Goal: Find specific page/section: Find specific page/section

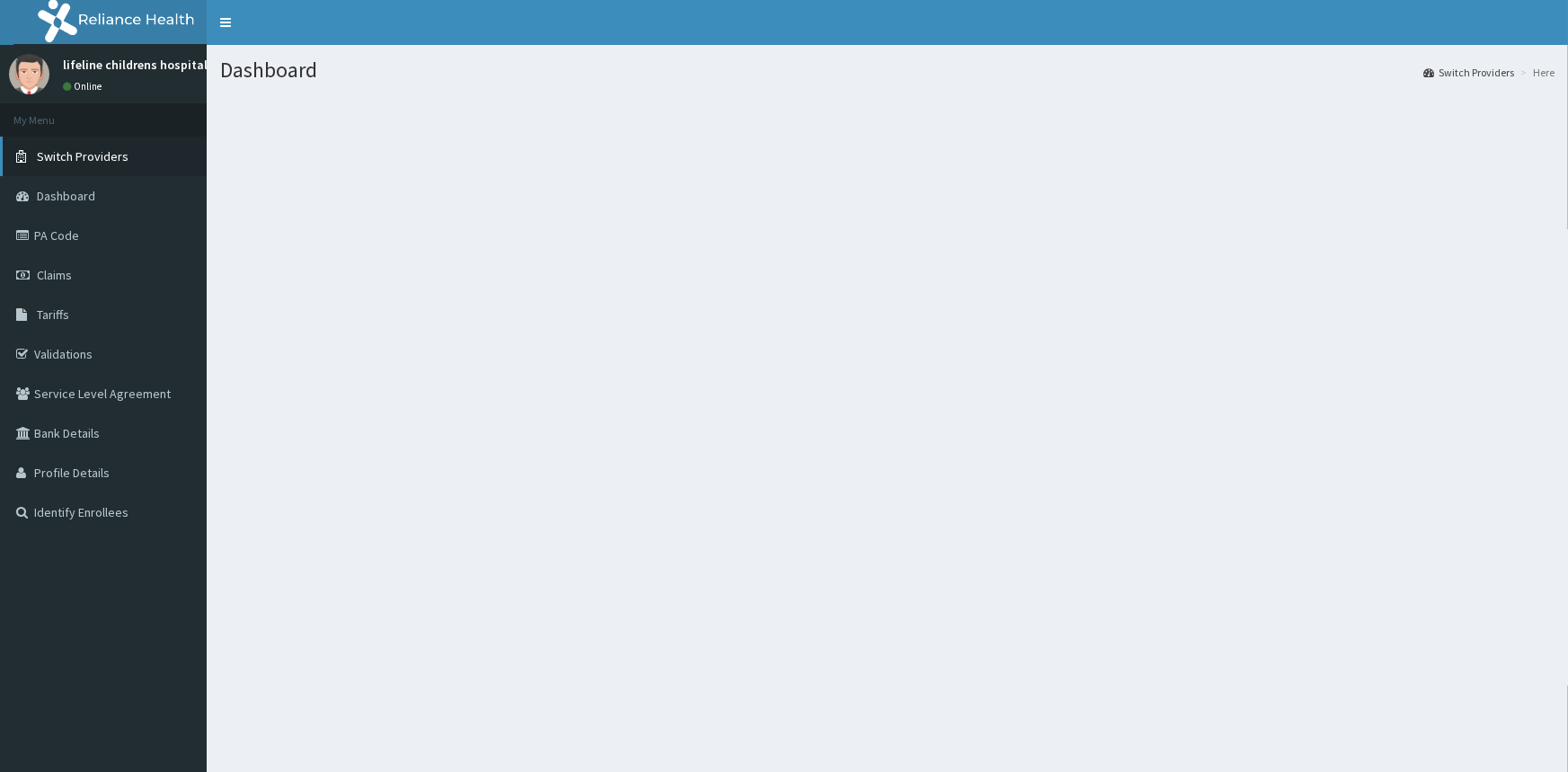
click at [133, 157] on link "Switch Providers" at bounding box center [103, 157] width 207 height 40
click at [83, 162] on span "Switch Providers" at bounding box center [83, 157] width 92 height 16
click at [79, 173] on link "Switch Providers" at bounding box center [103, 157] width 207 height 40
click at [101, 151] on span "Switch Providers" at bounding box center [83, 157] width 92 height 16
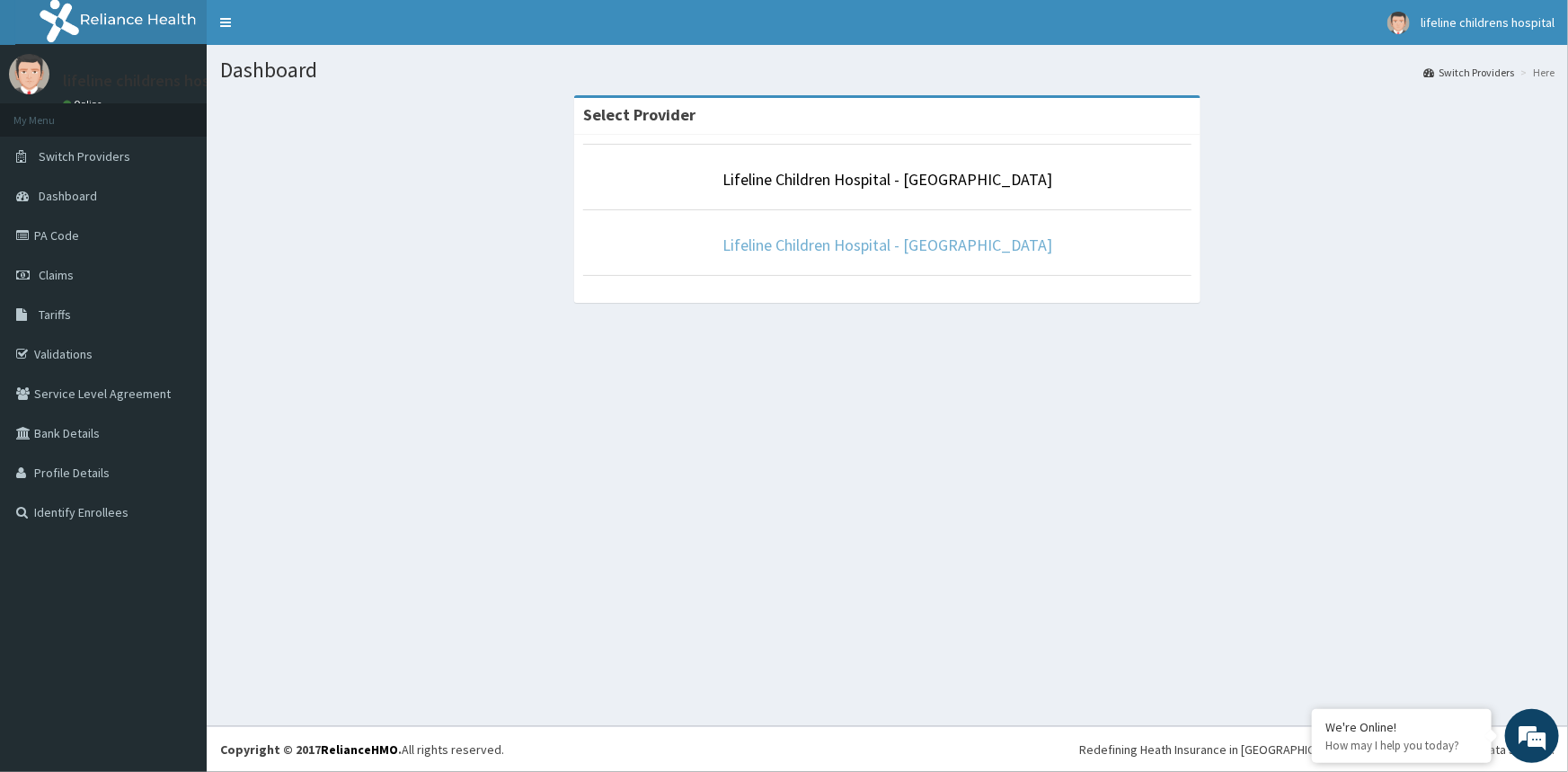
click at [952, 240] on link "Lifeline Children Hospital - Surulere" at bounding box center [887, 245] width 329 height 21
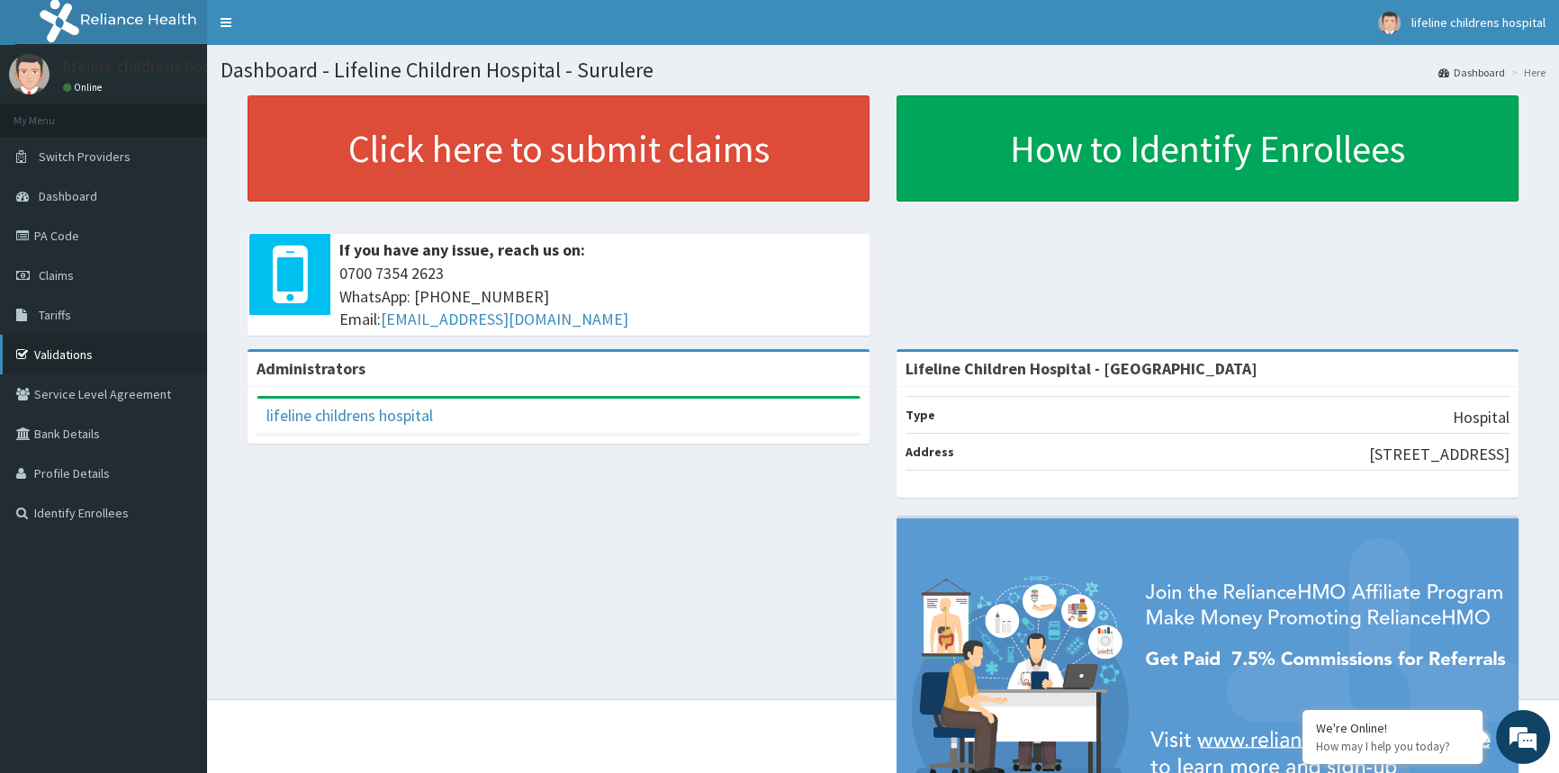
click at [72, 358] on link "Validations" at bounding box center [103, 355] width 207 height 40
